Goal: Use online tool/utility

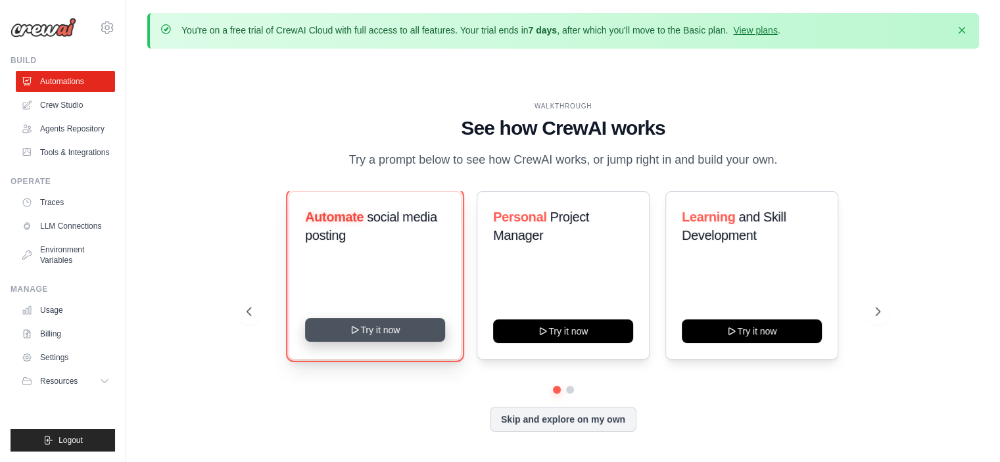
click at [373, 333] on button "Try it now" at bounding box center [375, 330] width 140 height 24
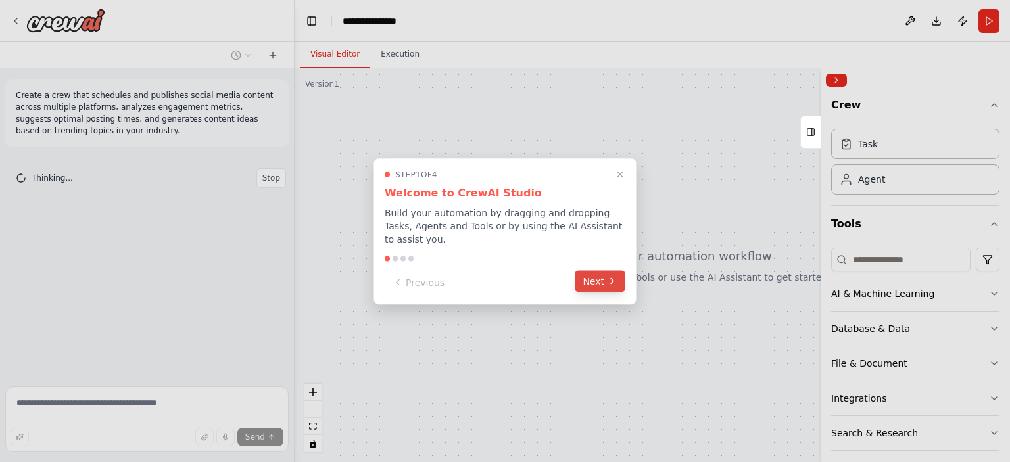
click at [605, 274] on button "Next" at bounding box center [600, 281] width 51 height 22
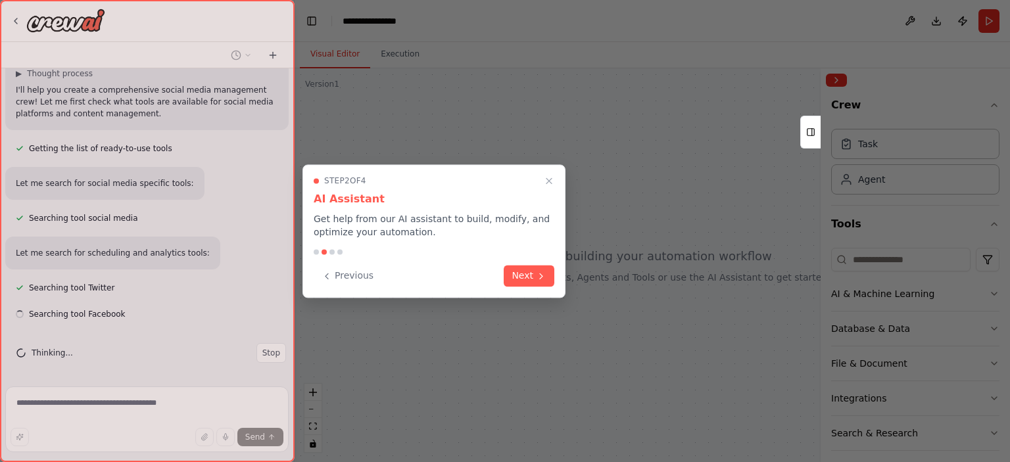
scroll to position [104, 0]
click at [530, 277] on button "Next" at bounding box center [529, 275] width 51 height 22
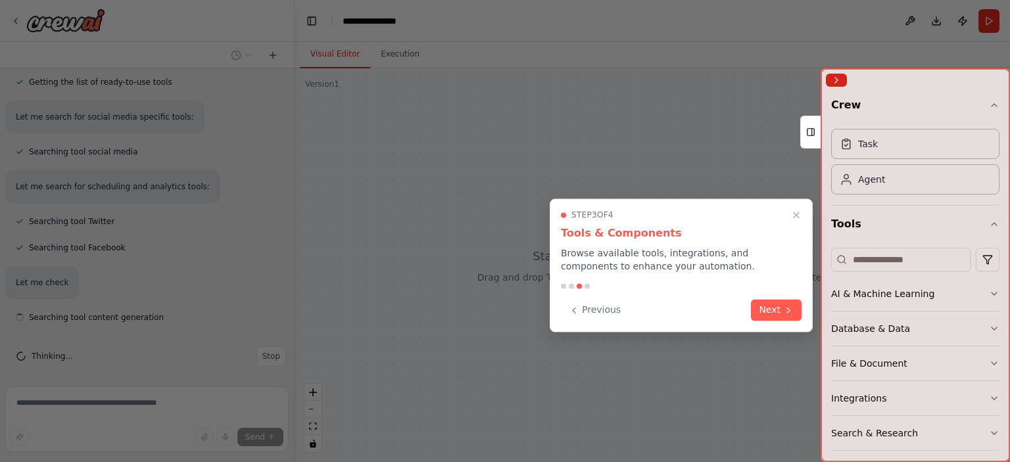
scroll to position [174, 0]
click at [784, 307] on icon at bounding box center [788, 309] width 11 height 11
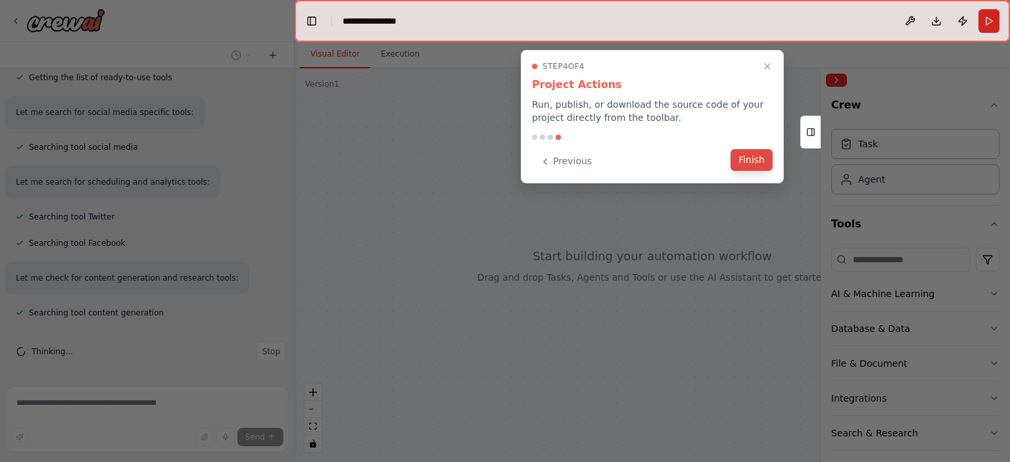
click at [752, 168] on button "Finish" at bounding box center [751, 160] width 42 height 22
